Goal: Complete application form

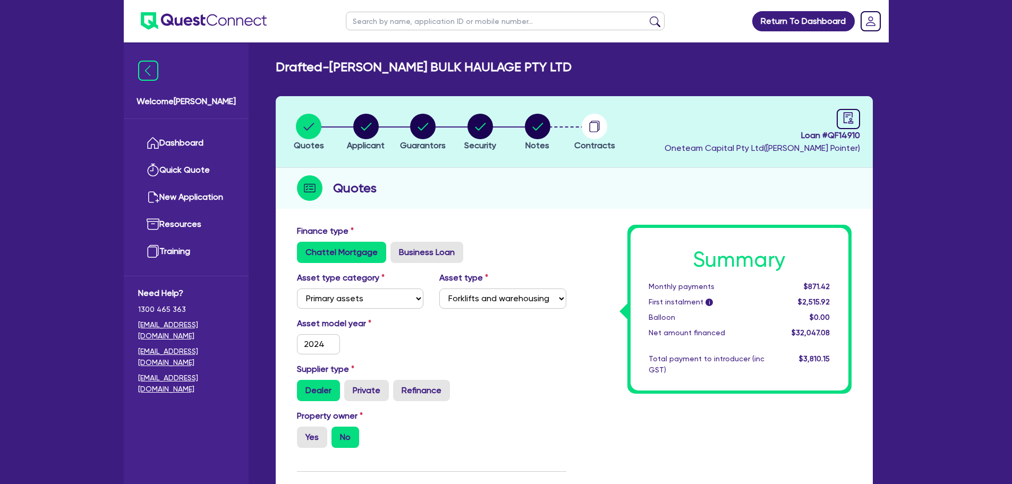
select select "PRIMARY_ASSETS"
select select "FORKLIFTS_AND_WAREHOUSING_EQUIPMENT"
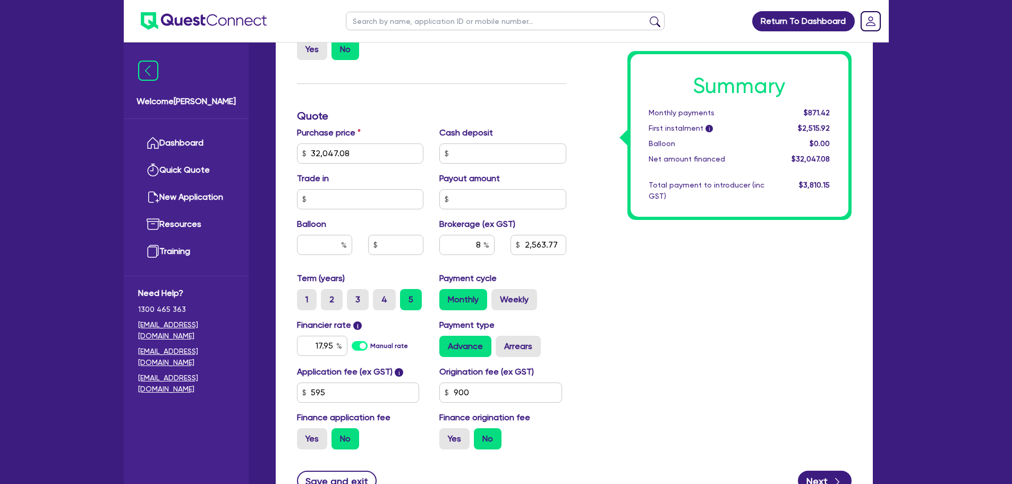
scroll to position [481, 0]
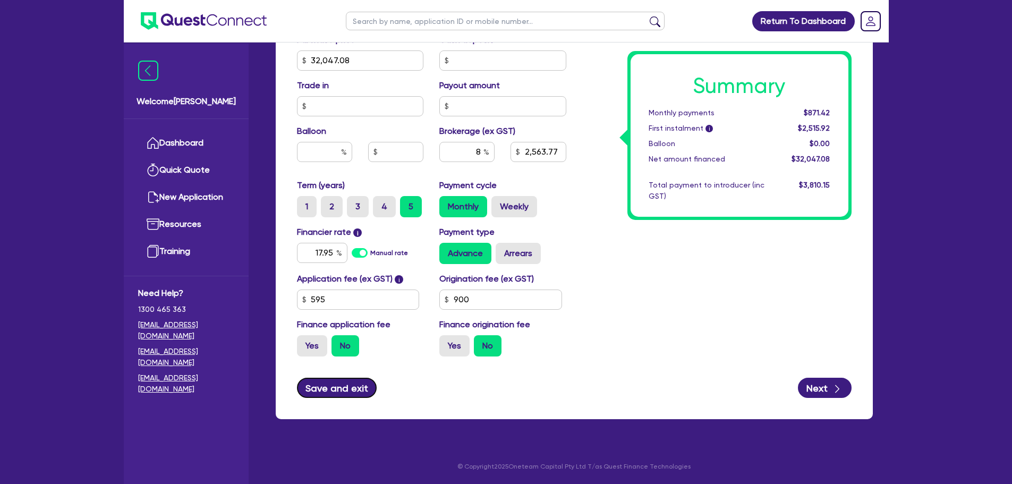
click at [329, 390] on button "Save and exit" at bounding box center [337, 388] width 80 height 20
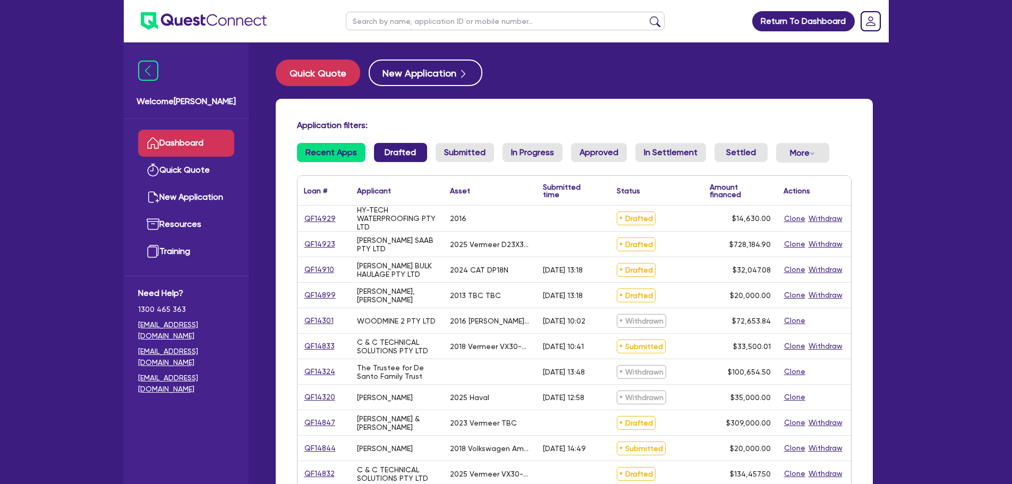
click at [390, 159] on link "Drafted" at bounding box center [400, 152] width 53 height 19
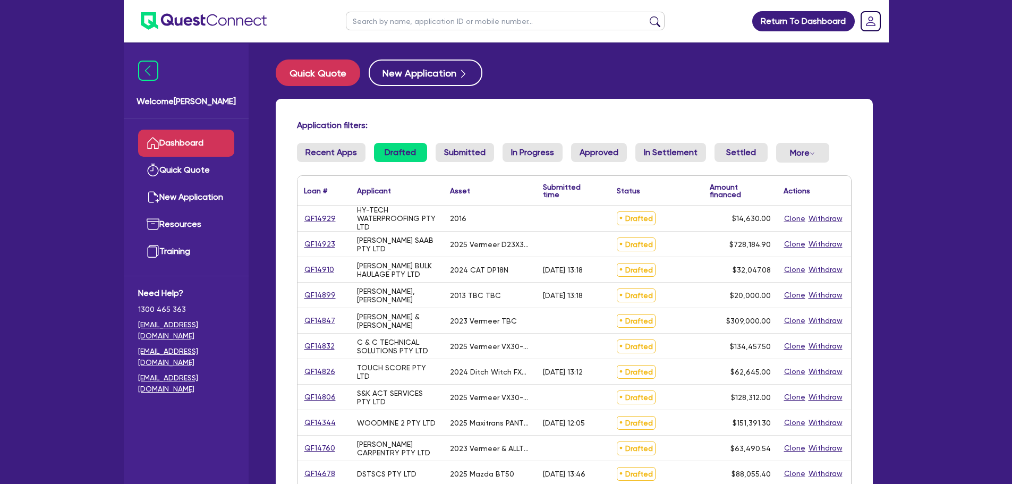
click at [391, 160] on link "Drafted" at bounding box center [400, 152] width 53 height 19
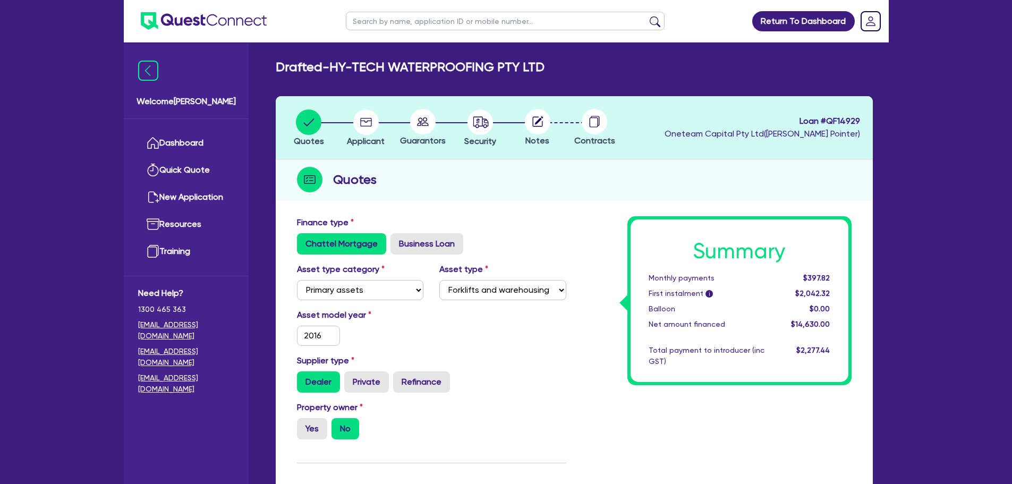
select select "PRIMARY_ASSETS"
select select "FORKLIFTS_AND_WAREHOUSING_EQUIPMENT"
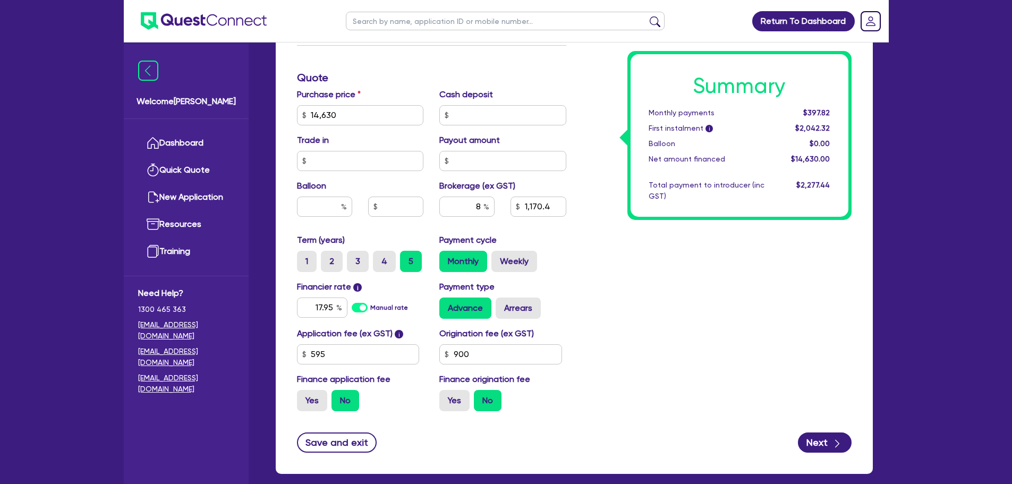
scroll to position [472, 0]
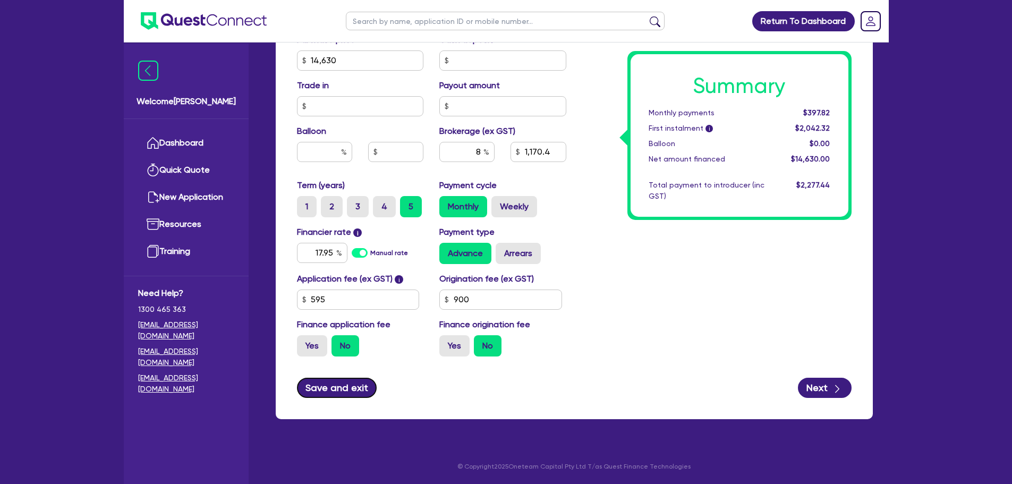
click at [335, 384] on button "Save and exit" at bounding box center [337, 388] width 80 height 20
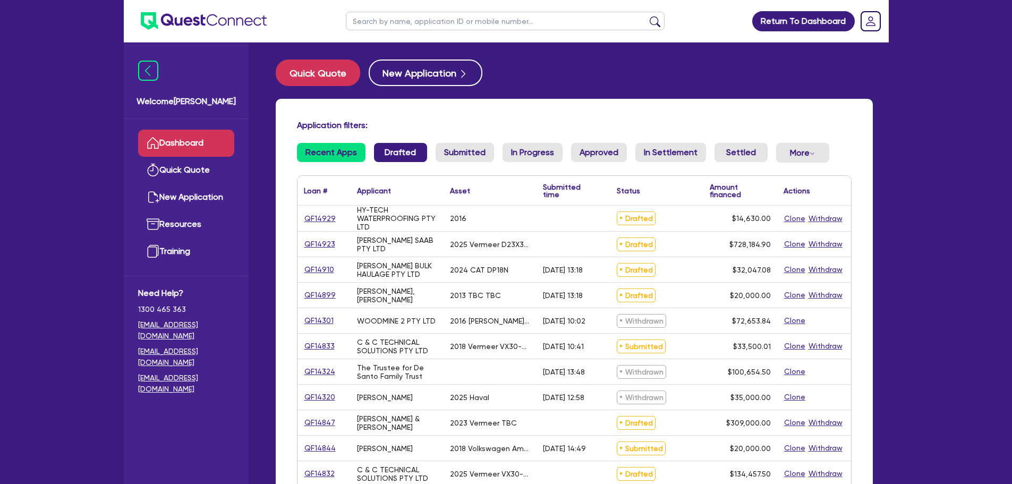
click at [404, 155] on link "Drafted" at bounding box center [400, 152] width 53 height 19
click at [311, 221] on link "QF14929" at bounding box center [320, 219] width 32 height 12
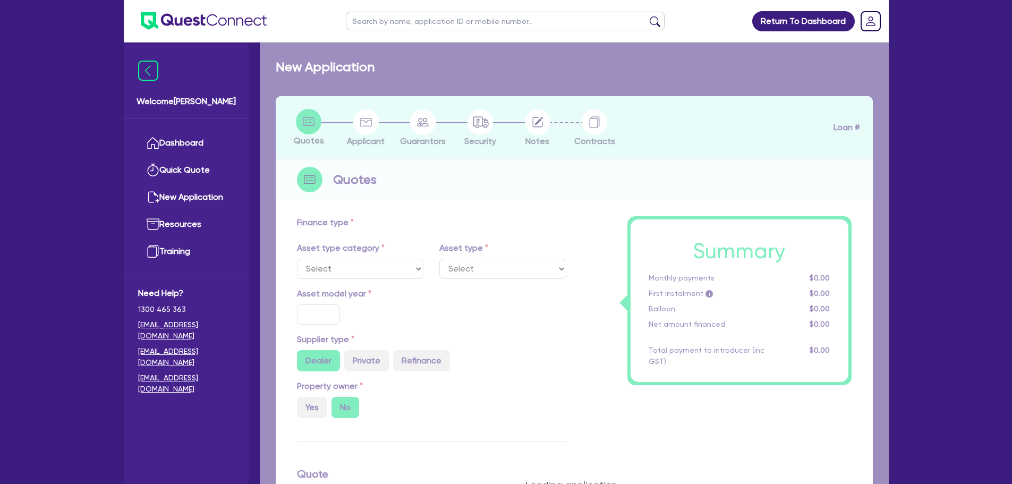
select select "PRIMARY_ASSETS"
type input "2016"
type input "14,630"
type input "8"
type input "1,170.4"
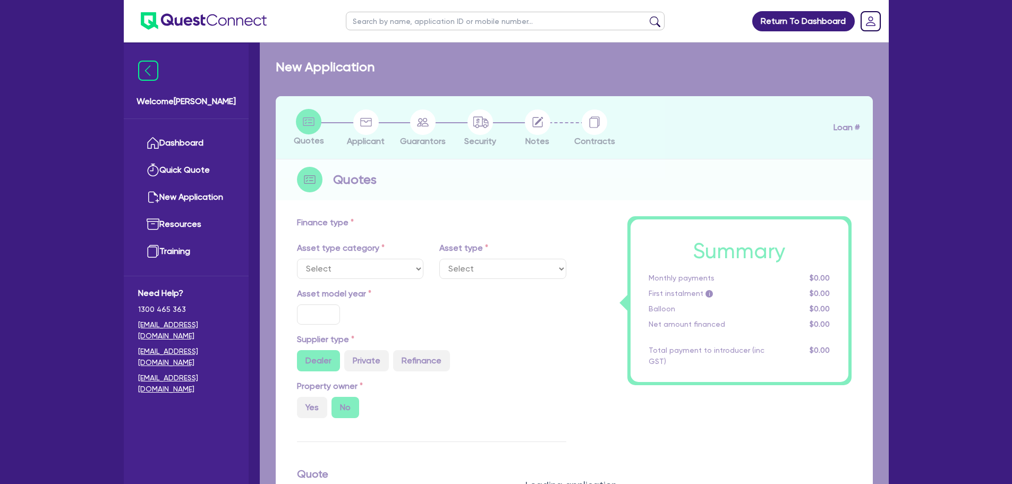
type input "17.95"
type input "900"
select select "FORKLIFTS_AND_WAREHOUSING_EQUIPMENT"
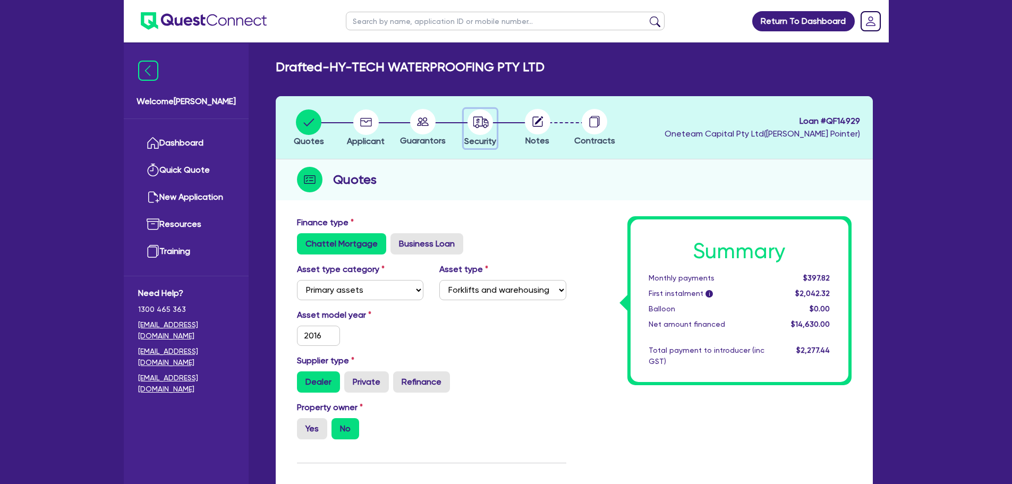
click at [487, 126] on icon "button" at bounding box center [480, 121] width 15 height 11
select select "PRIMARY_ASSETS"
select select "FORKLIFTS_AND_WAREHOUSING_EQUIPMENT"
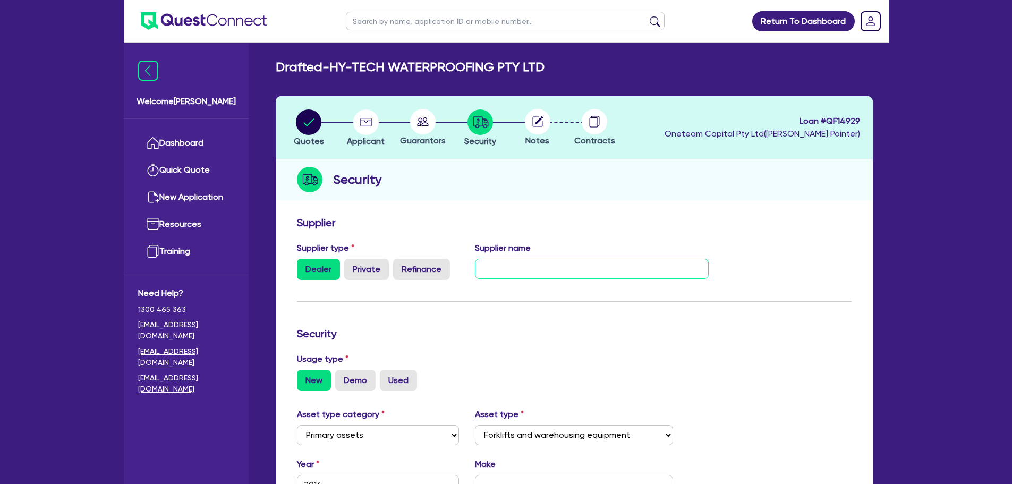
click at [522, 265] on input "text" at bounding box center [592, 269] width 234 height 20
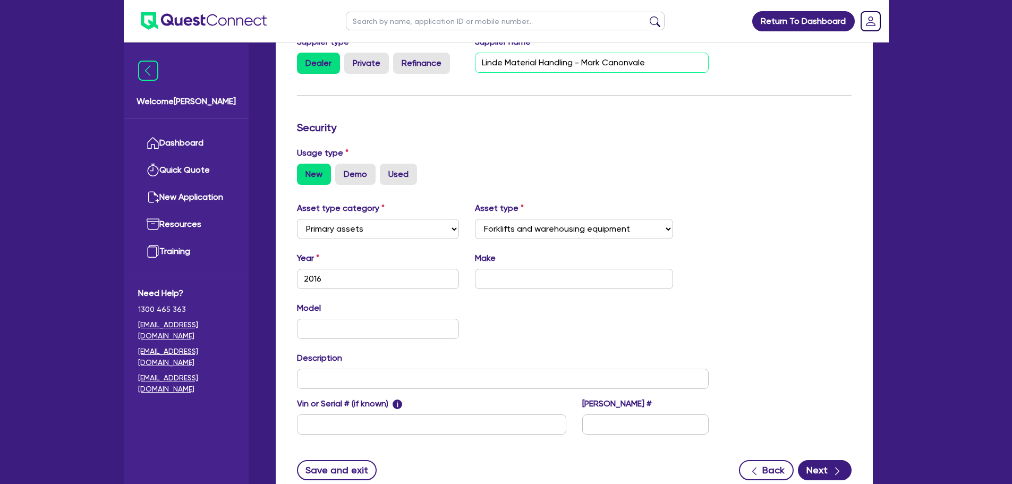
scroll to position [213, 0]
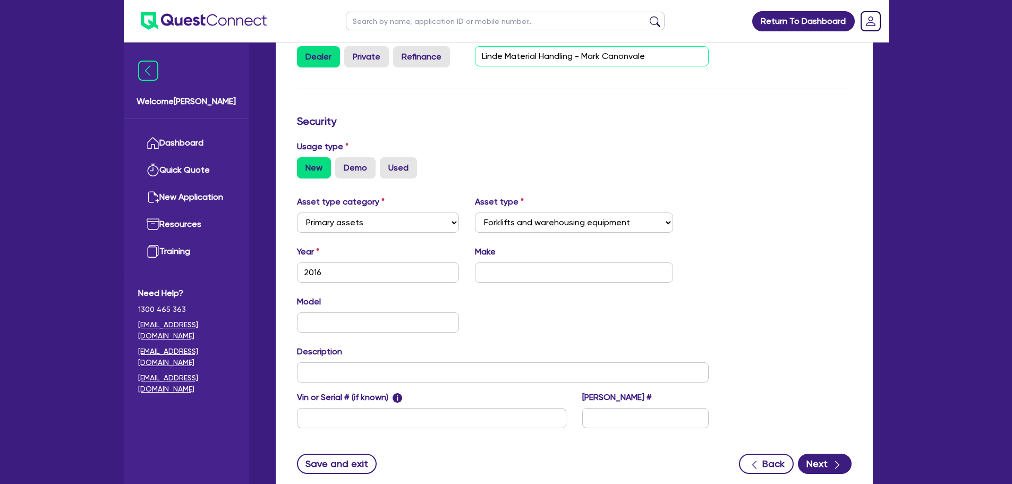
type input "Linde Material Handling - Mark Canonvale"
click at [495, 275] on input "text" at bounding box center [574, 272] width 198 height 20
type input "Linde"
click at [333, 320] on input "text" at bounding box center [378, 322] width 163 height 20
type input "TCB"
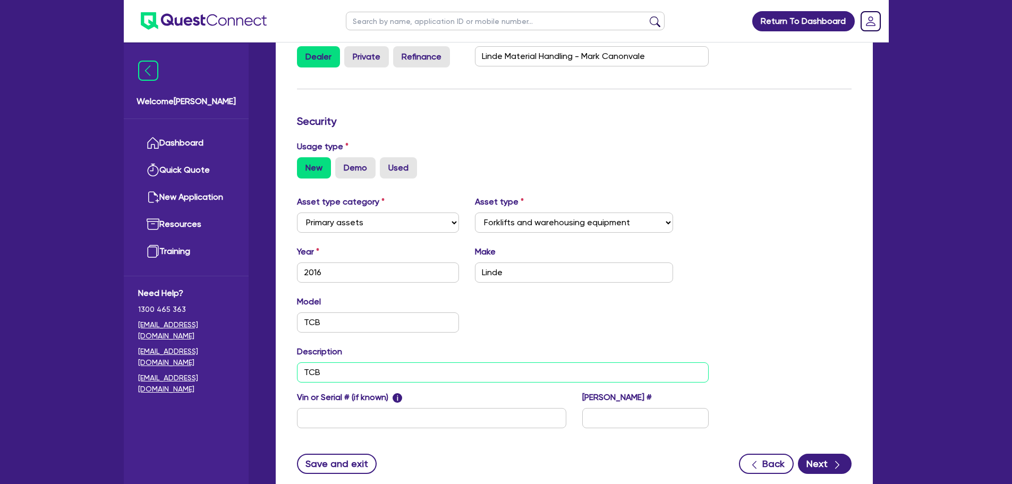
type input "TCB"
type input "N/A"
click at [333, 320] on input "TCB" at bounding box center [378, 322] width 163 height 20
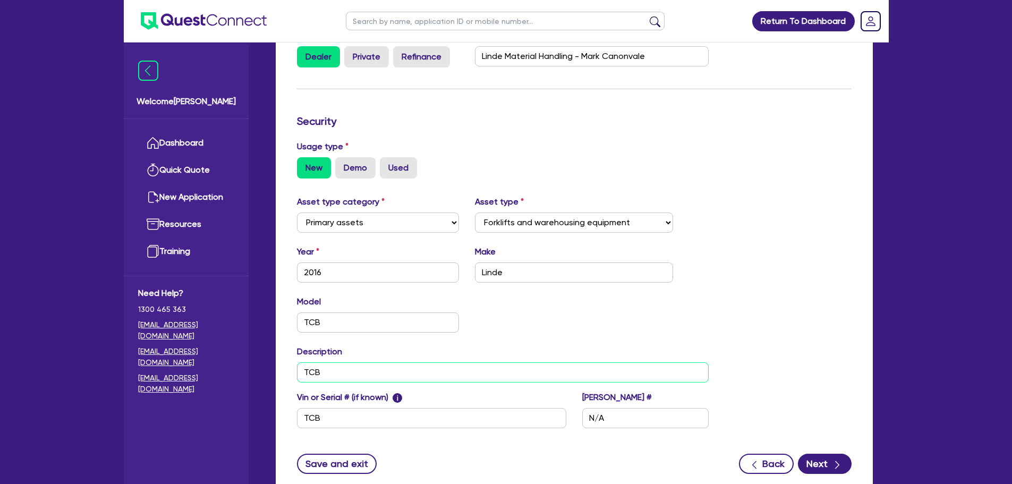
click at [328, 367] on input "TCB" at bounding box center [503, 372] width 412 height 20
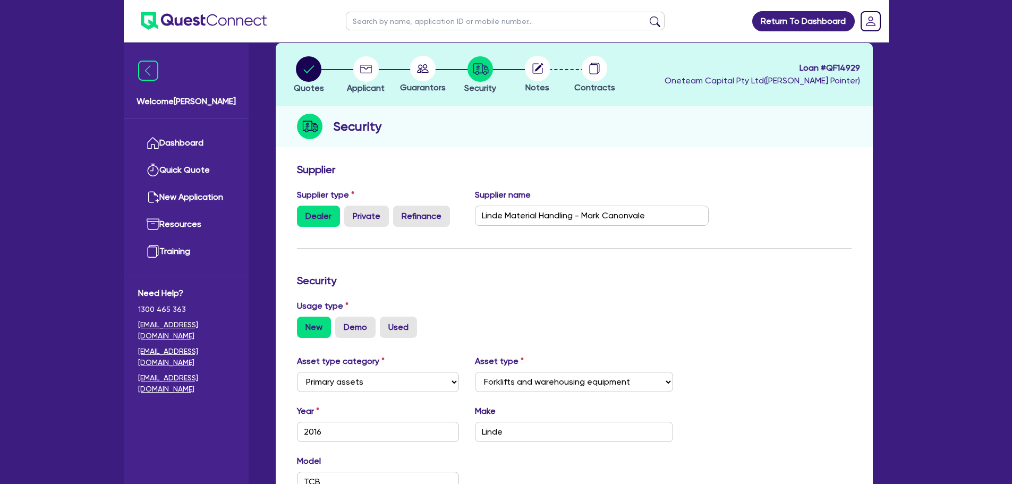
scroll to position [289, 0]
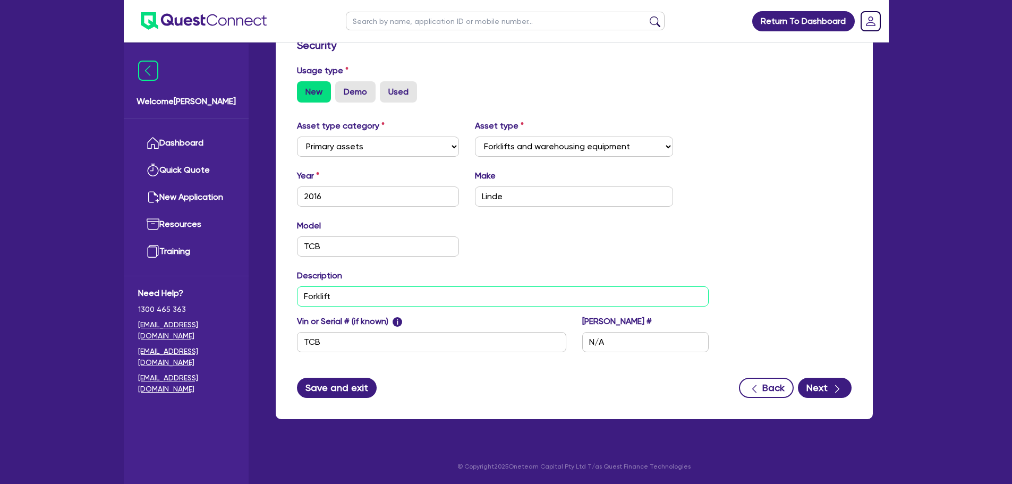
type input "Forklift"
click at [354, 383] on button "Save and exit" at bounding box center [337, 388] width 80 height 20
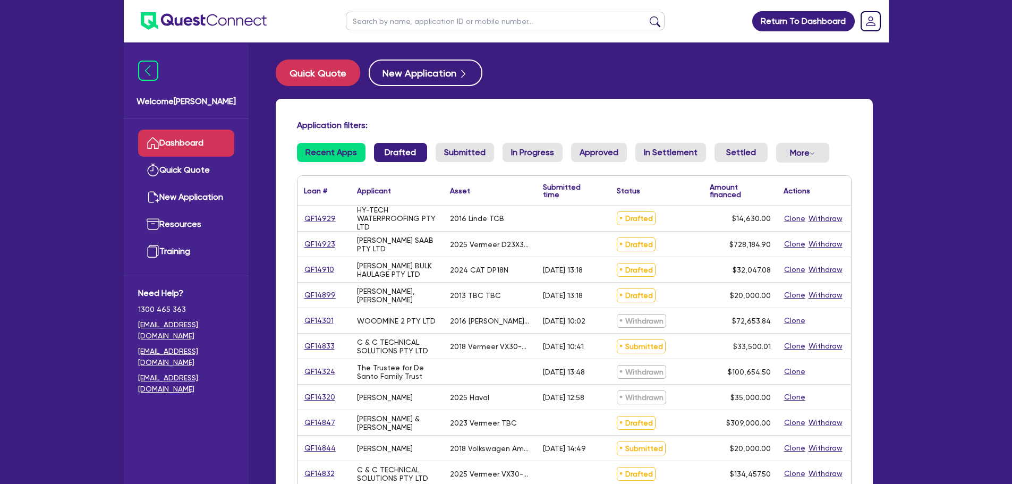
click at [386, 152] on link "Drafted" at bounding box center [400, 152] width 53 height 19
